Goal: Task Accomplishment & Management: Manage account settings

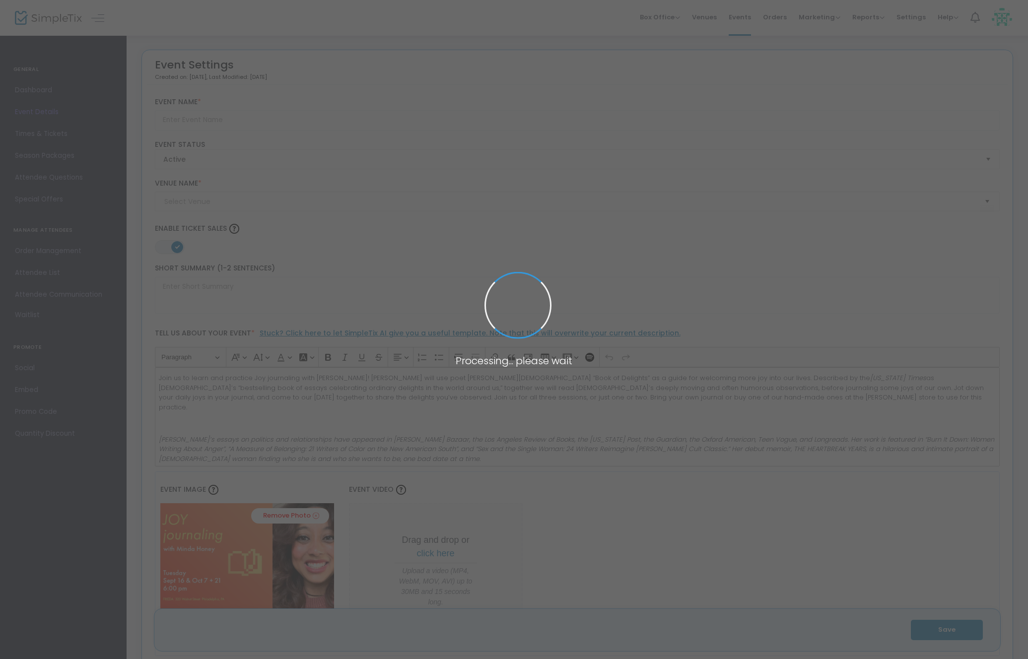
type input "Joy journaling with [PERSON_NAME] Honey [DATE] & [DATE]"
type textarea "Join us to learn and practice Joy journaling with [PERSON_NAME]! [PERSON_NAME] …"
type input "8.000 %"
type input "Register Now"
type input "[PERSON_NAME]"
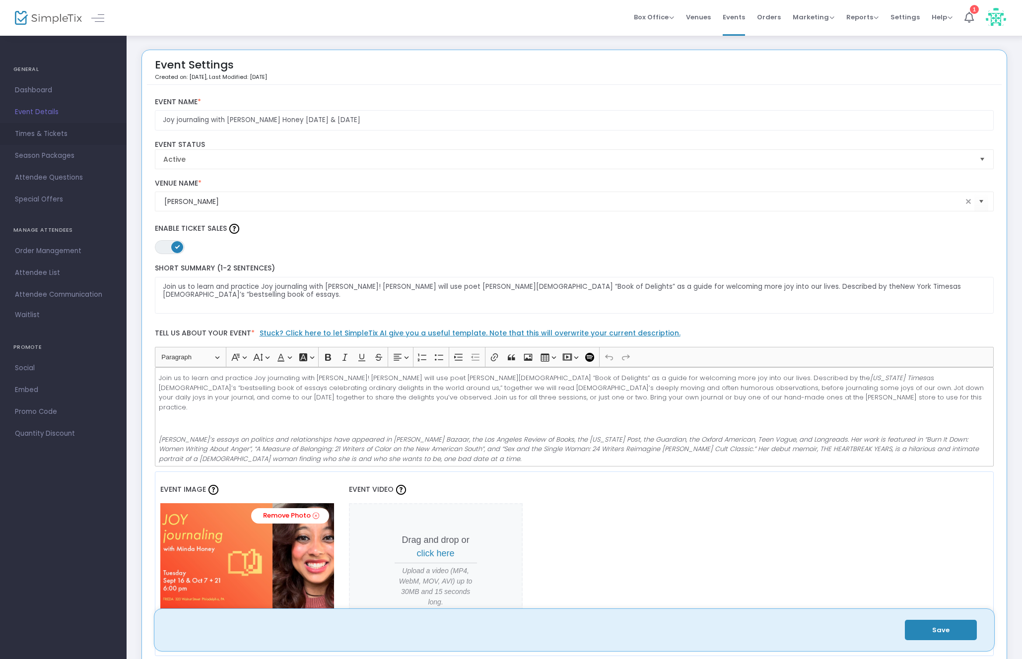
click at [50, 128] on span "Times & Tickets" at bounding box center [63, 134] width 97 height 13
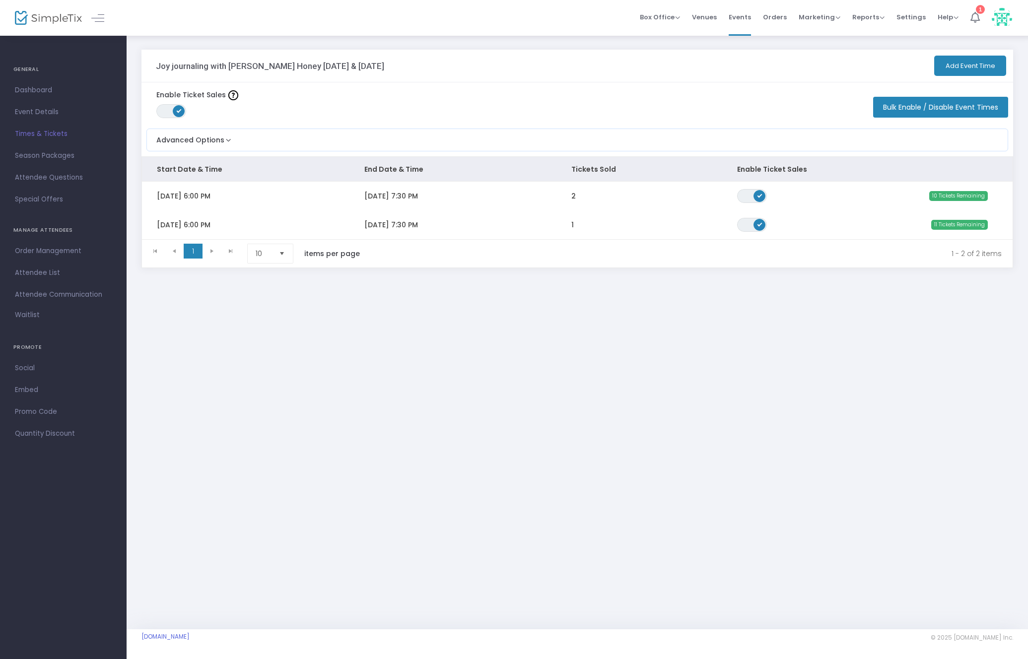
click at [977, 15] on icon at bounding box center [974, 17] width 9 height 11
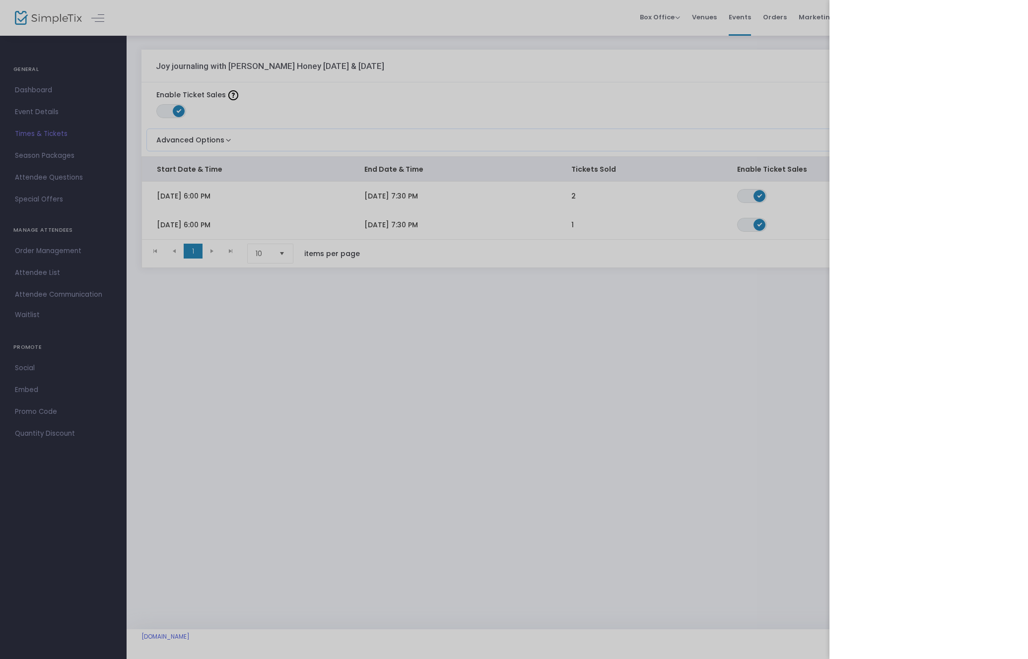
click at [63, 24] on div at bounding box center [514, 329] width 1028 height 659
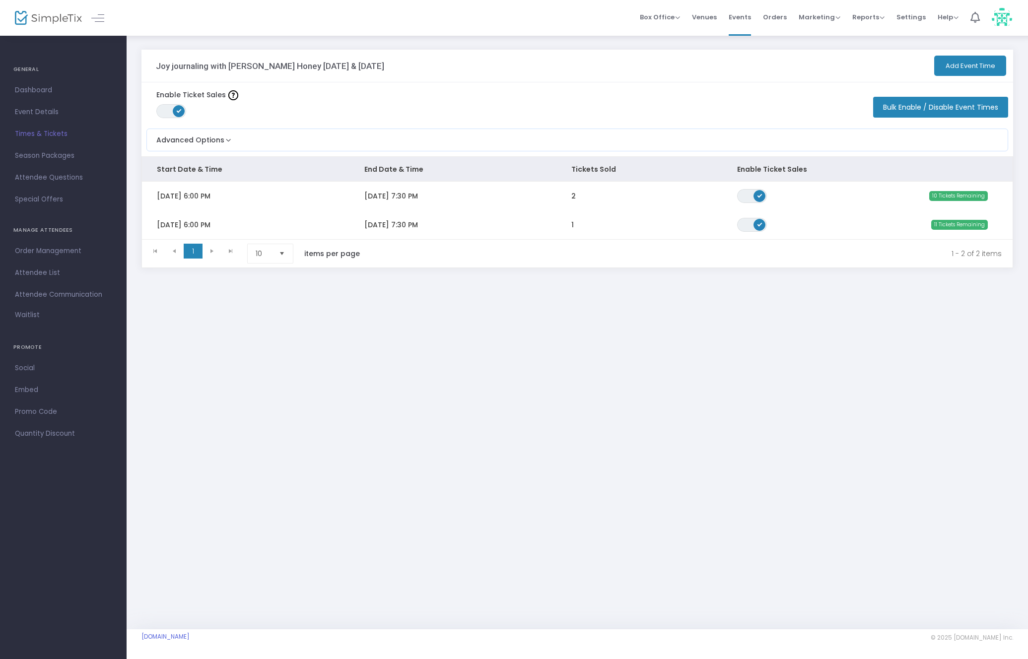
click at [58, 15] on img at bounding box center [48, 18] width 67 height 14
